Goal: Transaction & Acquisition: Purchase product/service

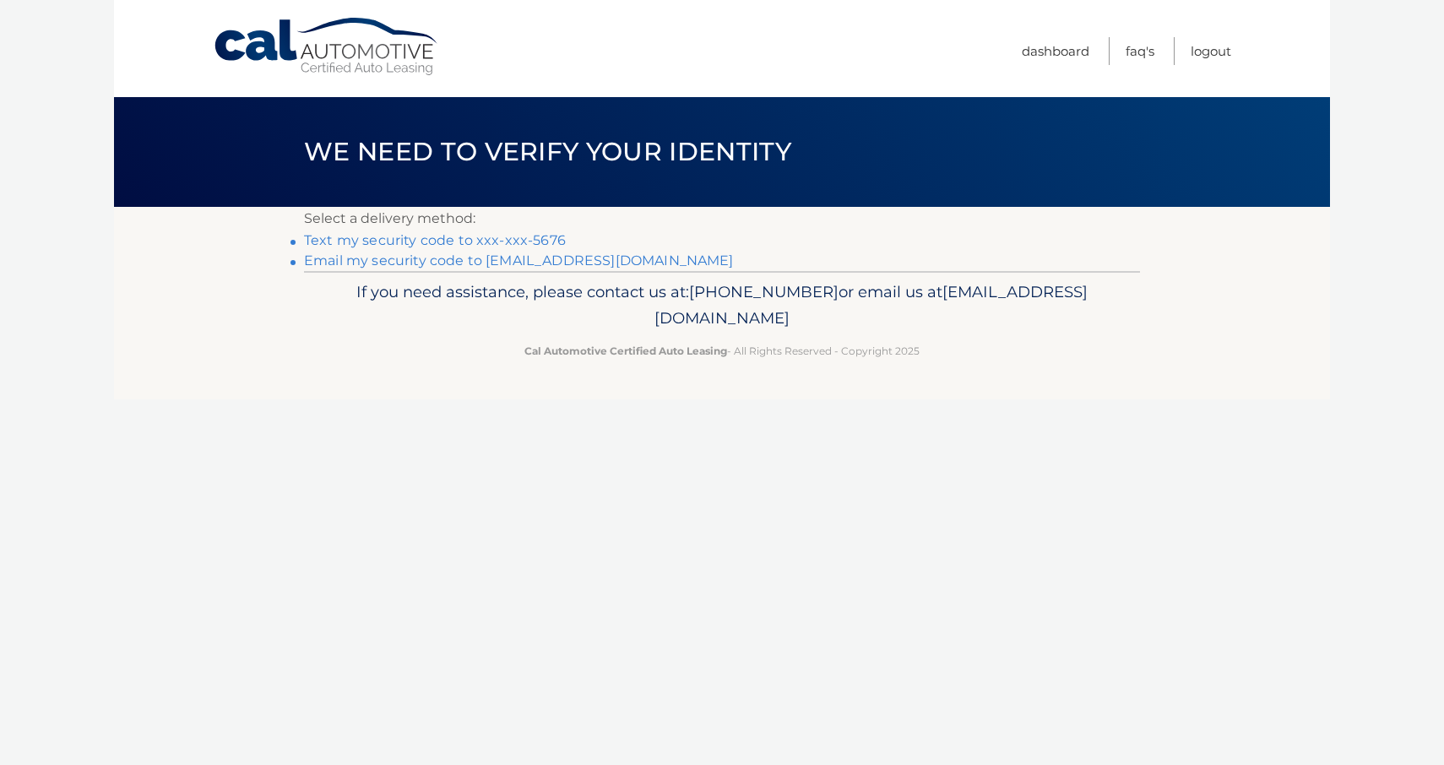
click at [442, 241] on link "Text my security code to xxx-xxx-5676" at bounding box center [435, 240] width 262 height 16
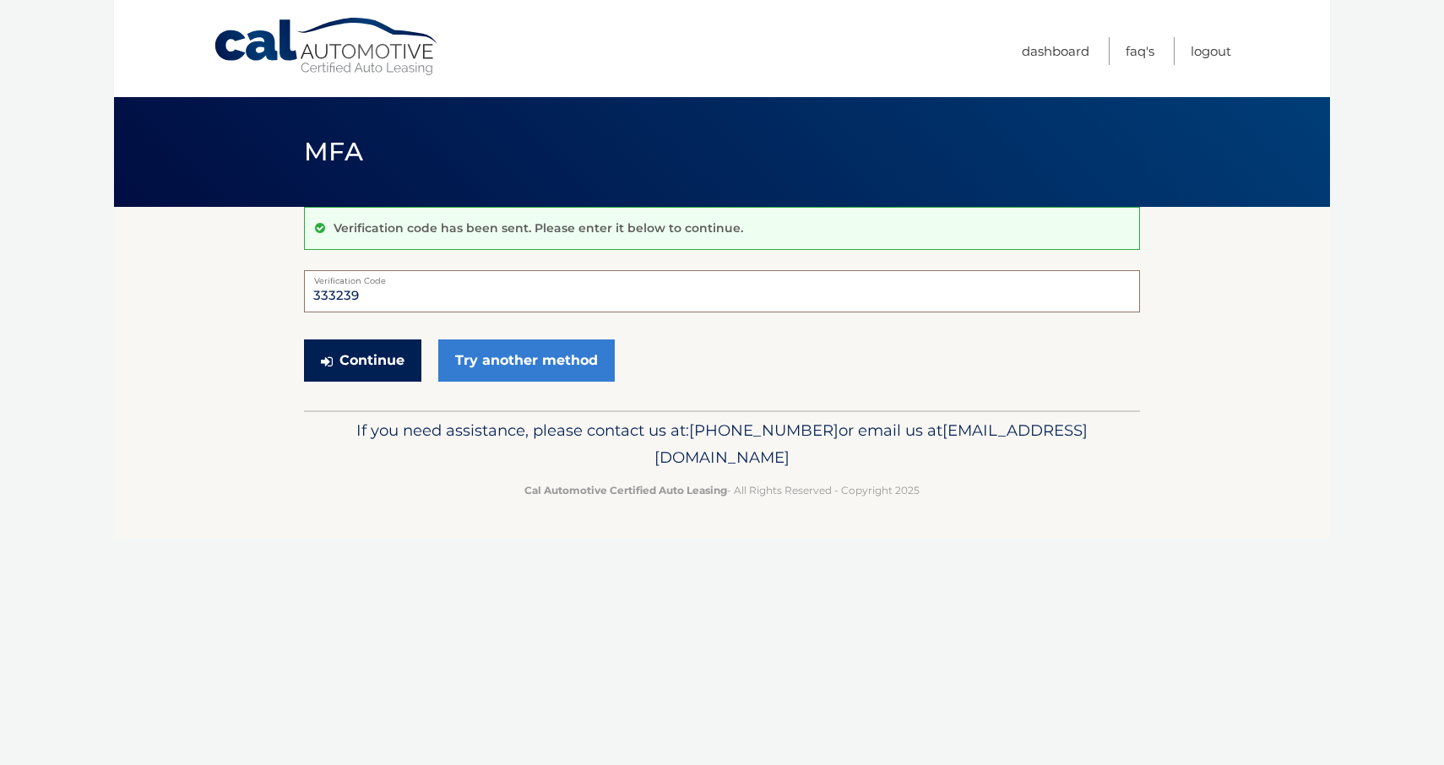
type input "333239"
click at [382, 357] on button "Continue" at bounding box center [362, 360] width 117 height 42
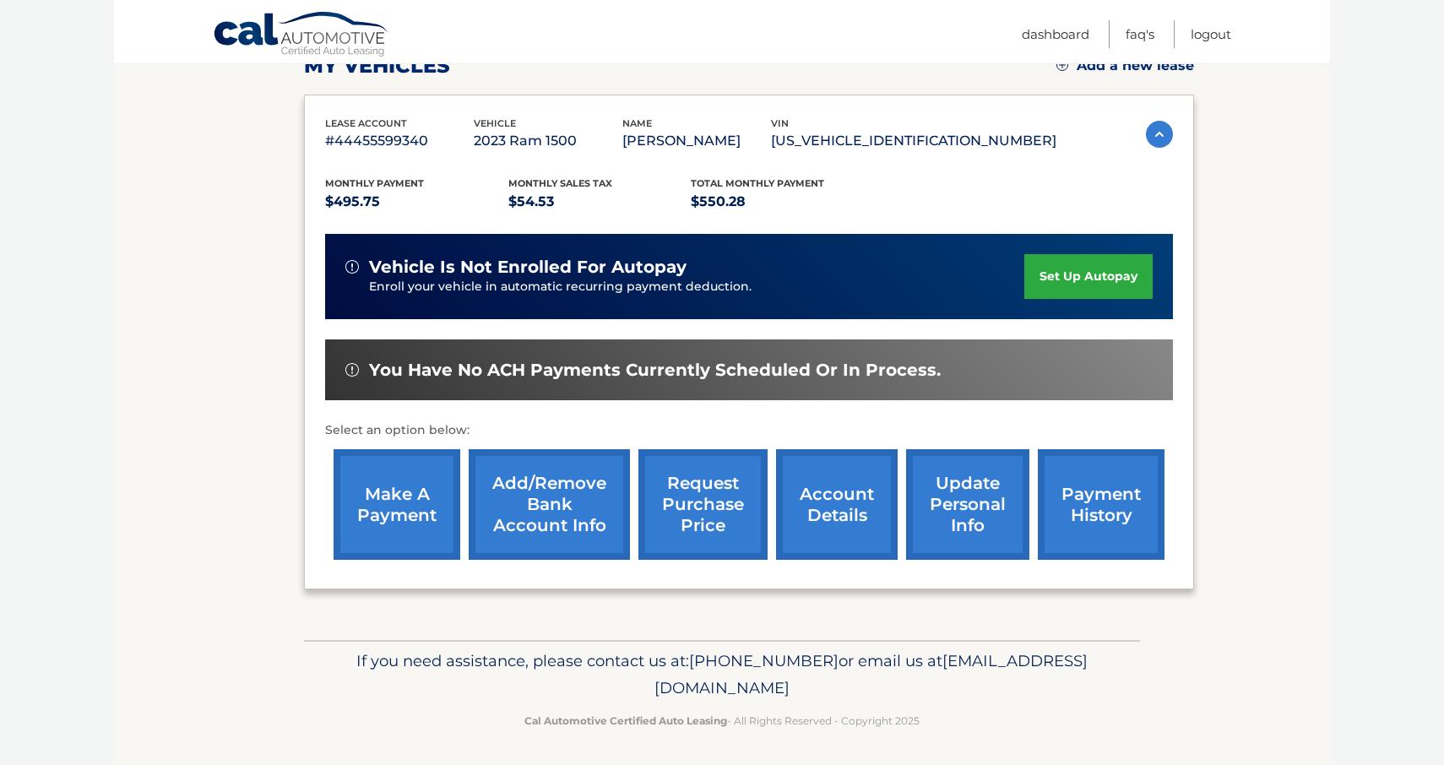
scroll to position [254, 0]
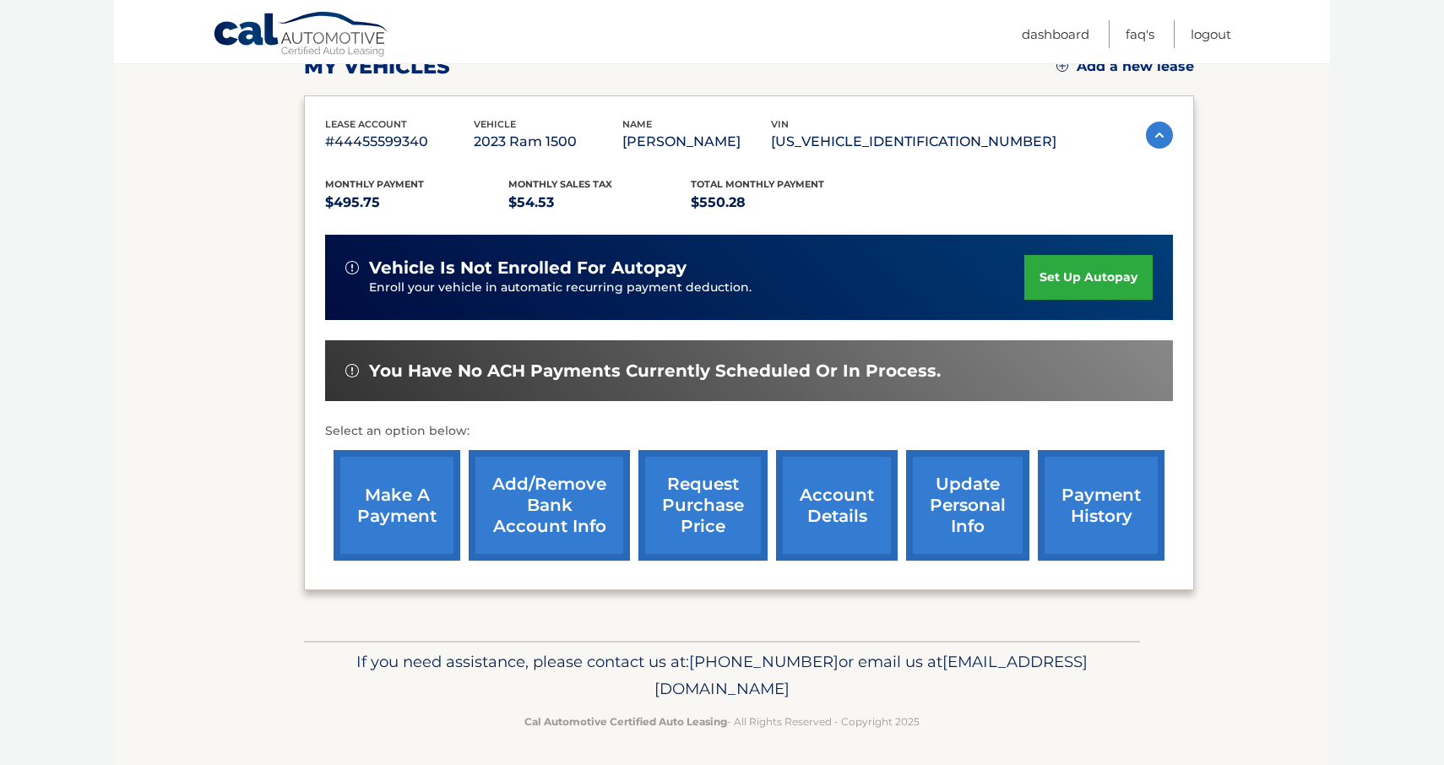
click at [413, 523] on link "make a payment" at bounding box center [396, 505] width 127 height 111
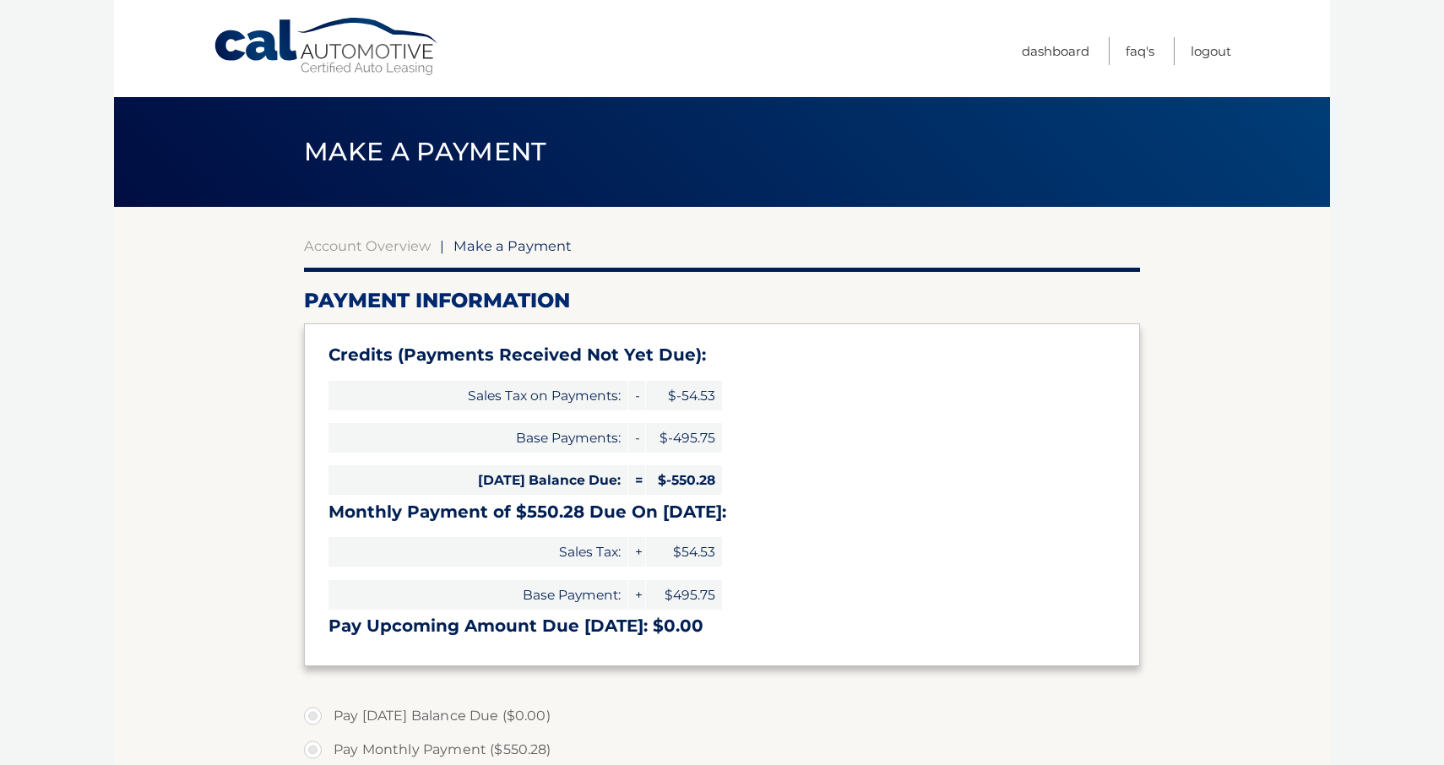
select select "ZDE2ZDA3NDUtODNlMi00YjhjLThiZDYtNjI0ZWFhMDBkNDdm"
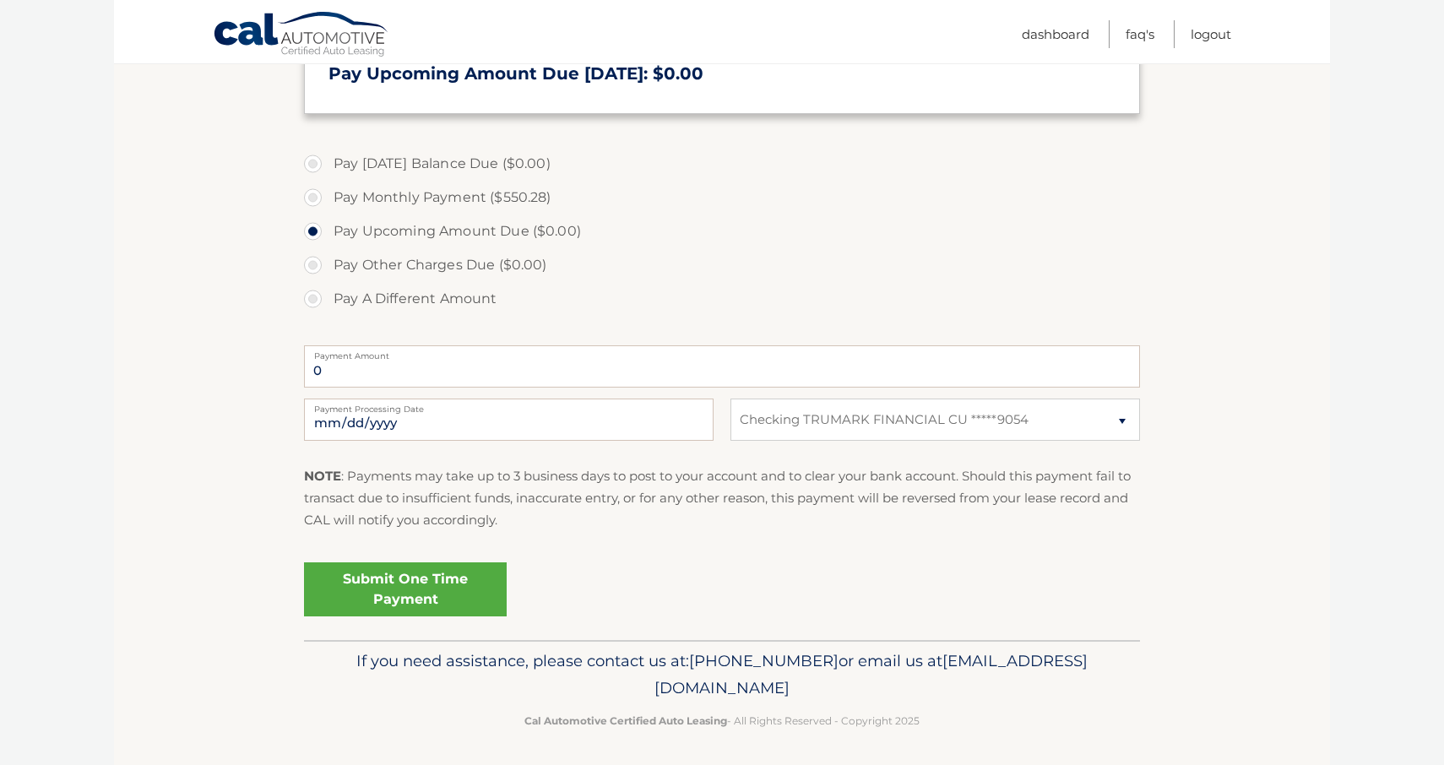
scroll to position [550, 0]
click at [462, 591] on link "Submit One Time Payment" at bounding box center [405, 591] width 203 height 54
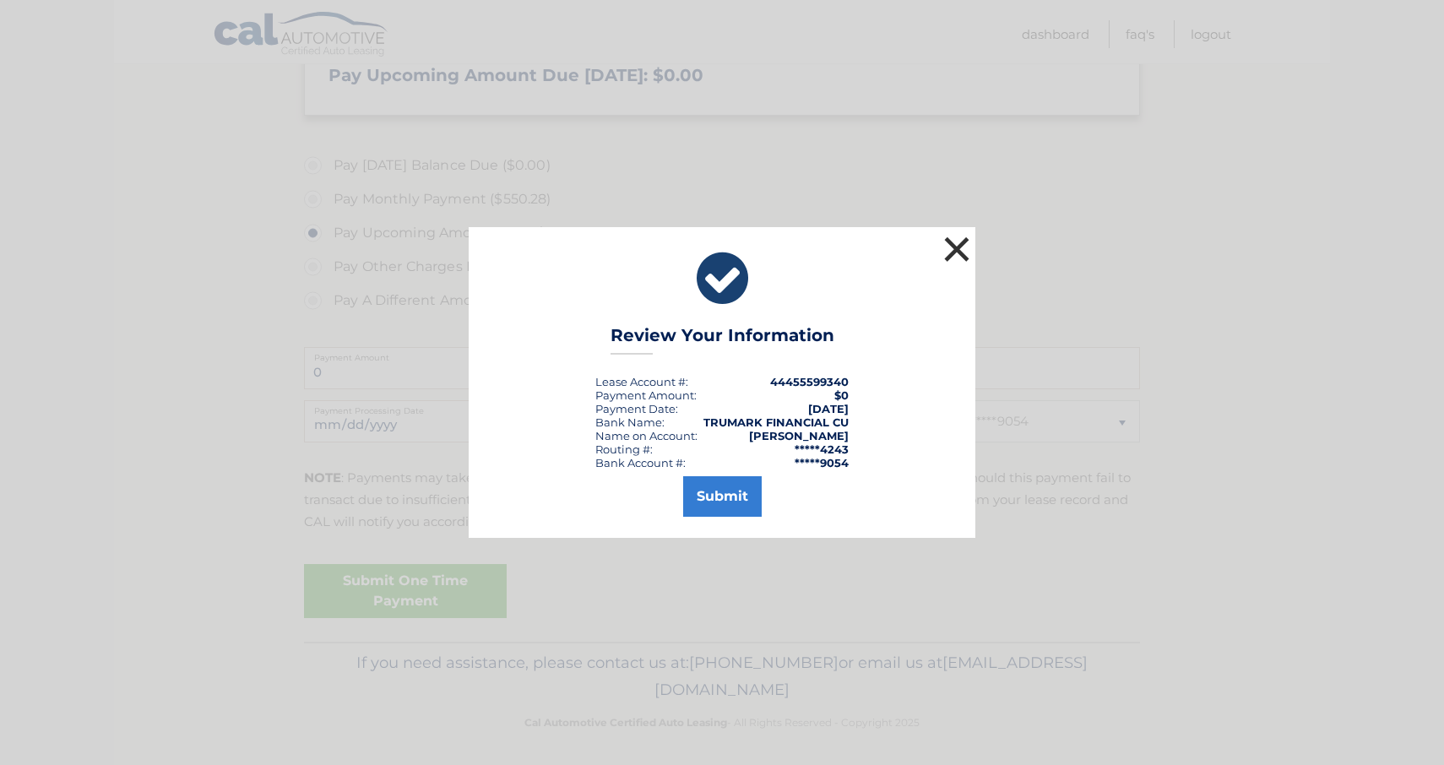
click at [959, 243] on button "×" at bounding box center [957, 249] width 34 height 34
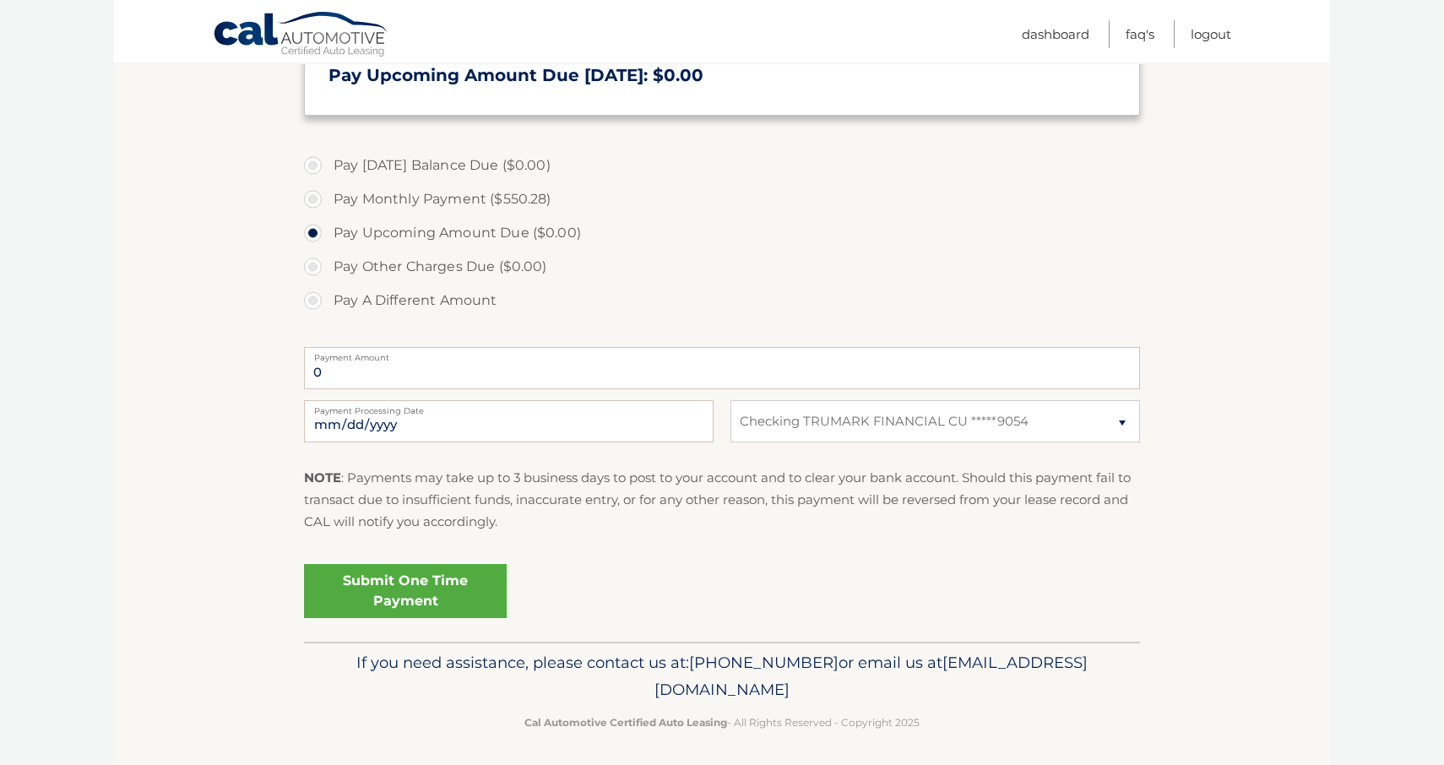
click at [486, 587] on link "Submit One Time Payment" at bounding box center [405, 591] width 203 height 54
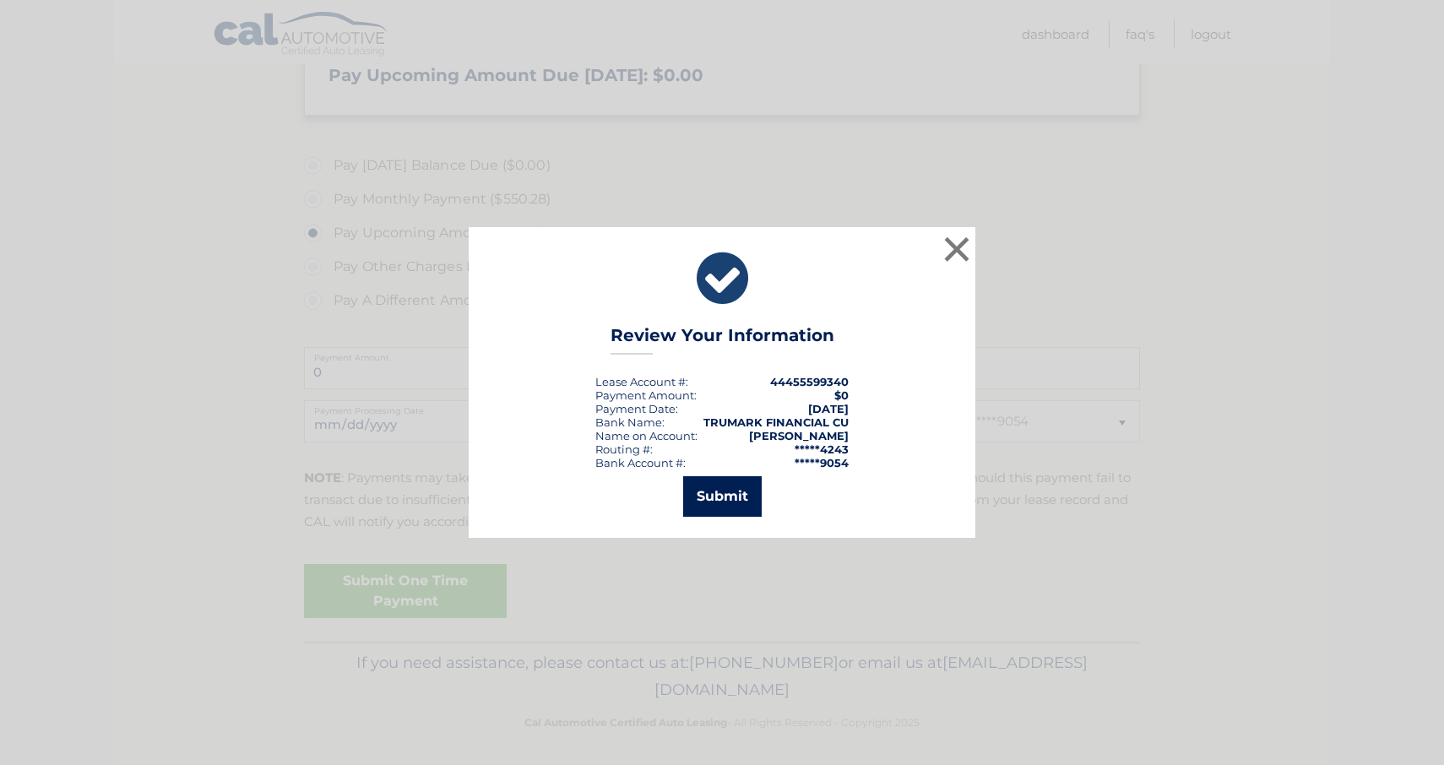
click at [719, 496] on button "Submit" at bounding box center [722, 496] width 79 height 41
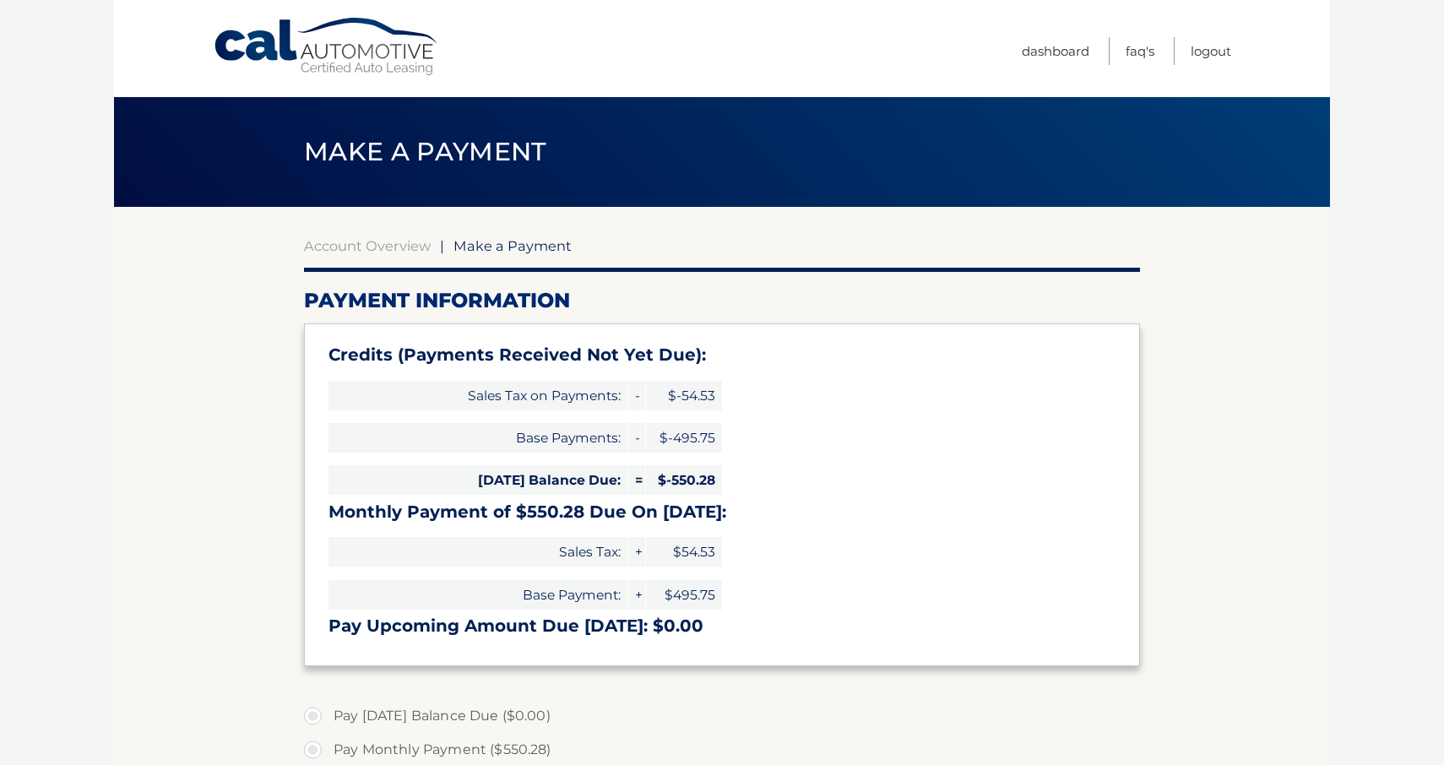
select select "ZDE2ZDA3NDUtODNlMi00YjhjLThiZDYtNjI0ZWFhMDBkNDdm"
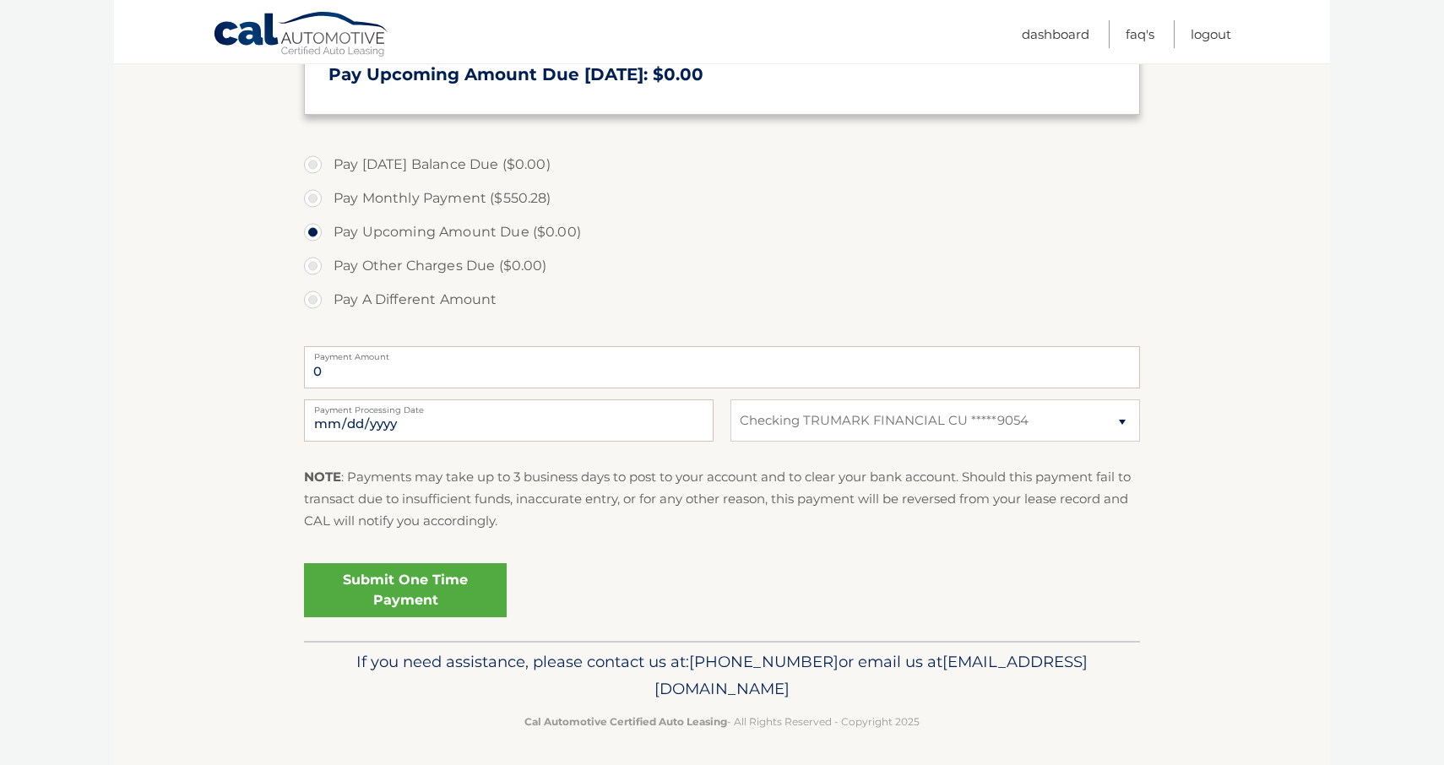
scroll to position [550, 0]
click at [1208, 38] on link "Logout" at bounding box center [1210, 34] width 41 height 28
